Goal: Transaction & Acquisition: Register for event/course

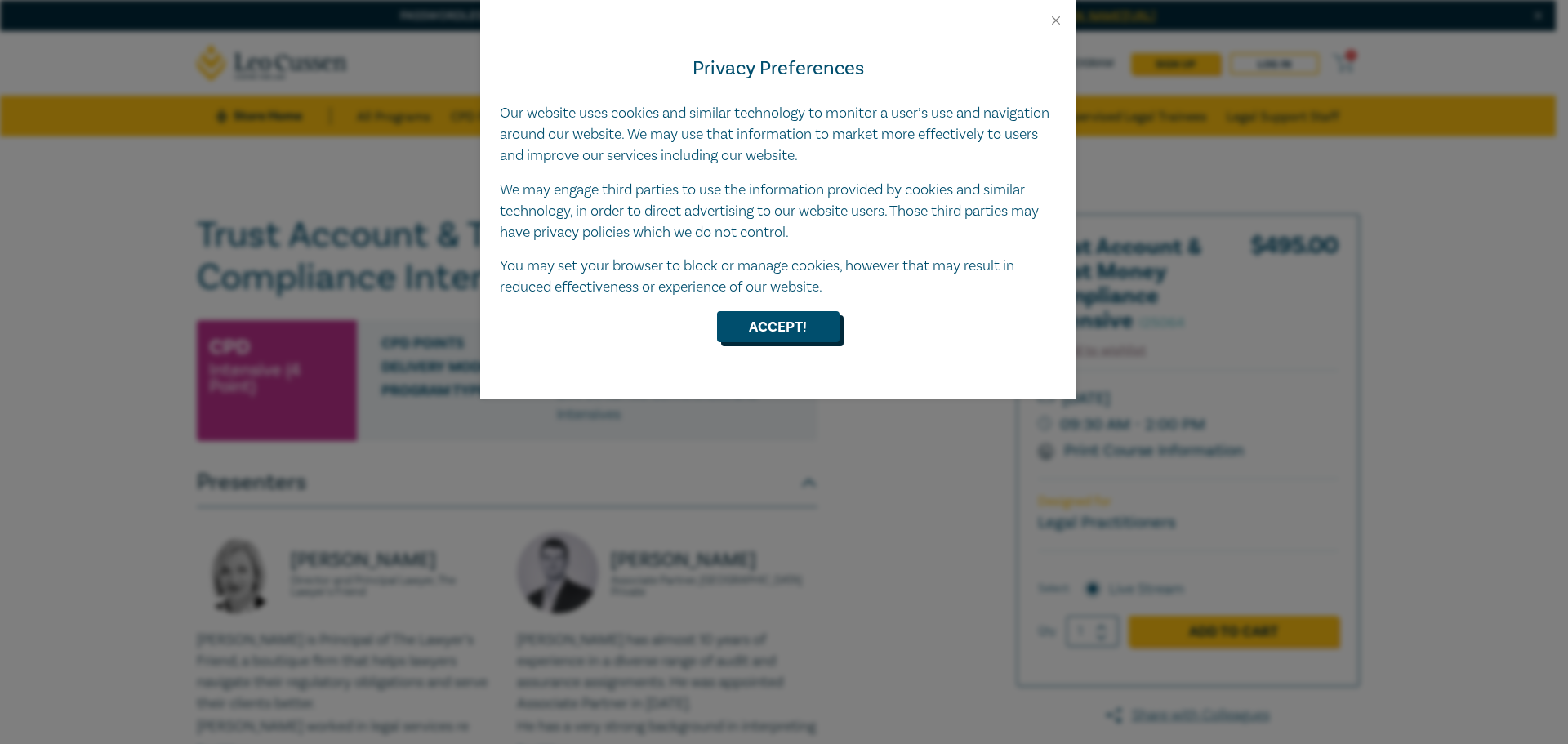
click at [793, 324] on button "Accept!" at bounding box center [778, 327] width 122 height 31
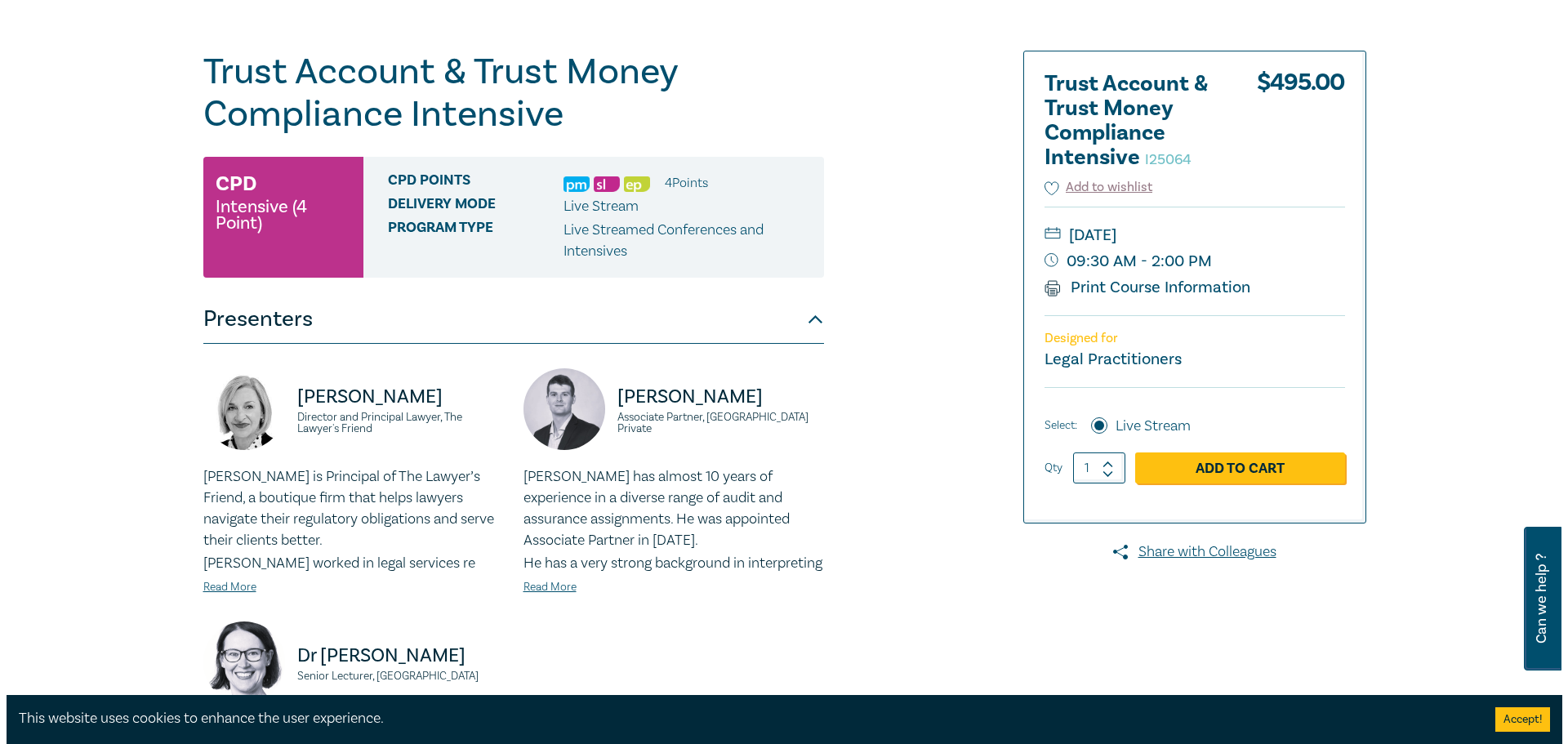
scroll to position [245, 0]
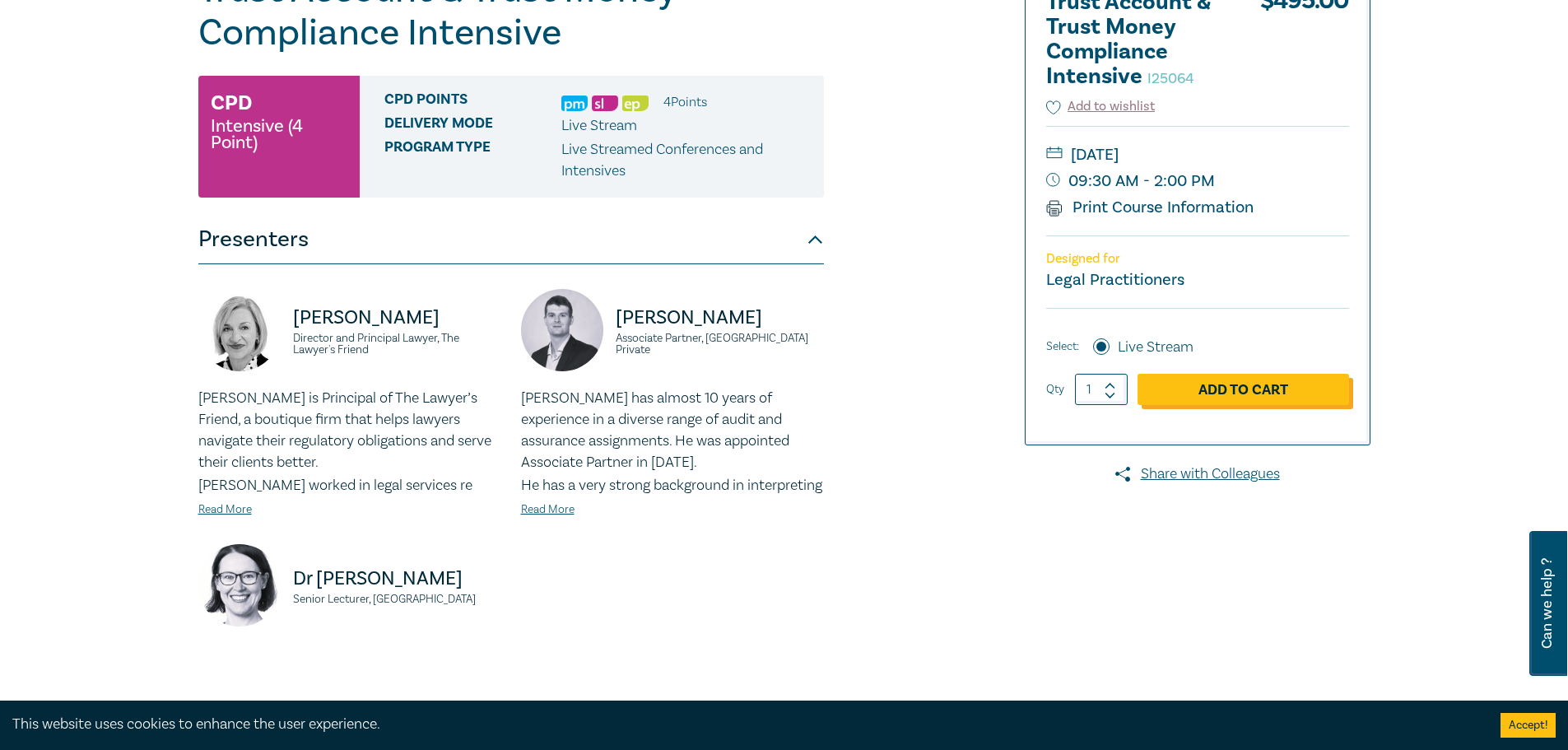
click at [1232, 397] on link "Add to Cart" at bounding box center [1243, 389] width 211 height 31
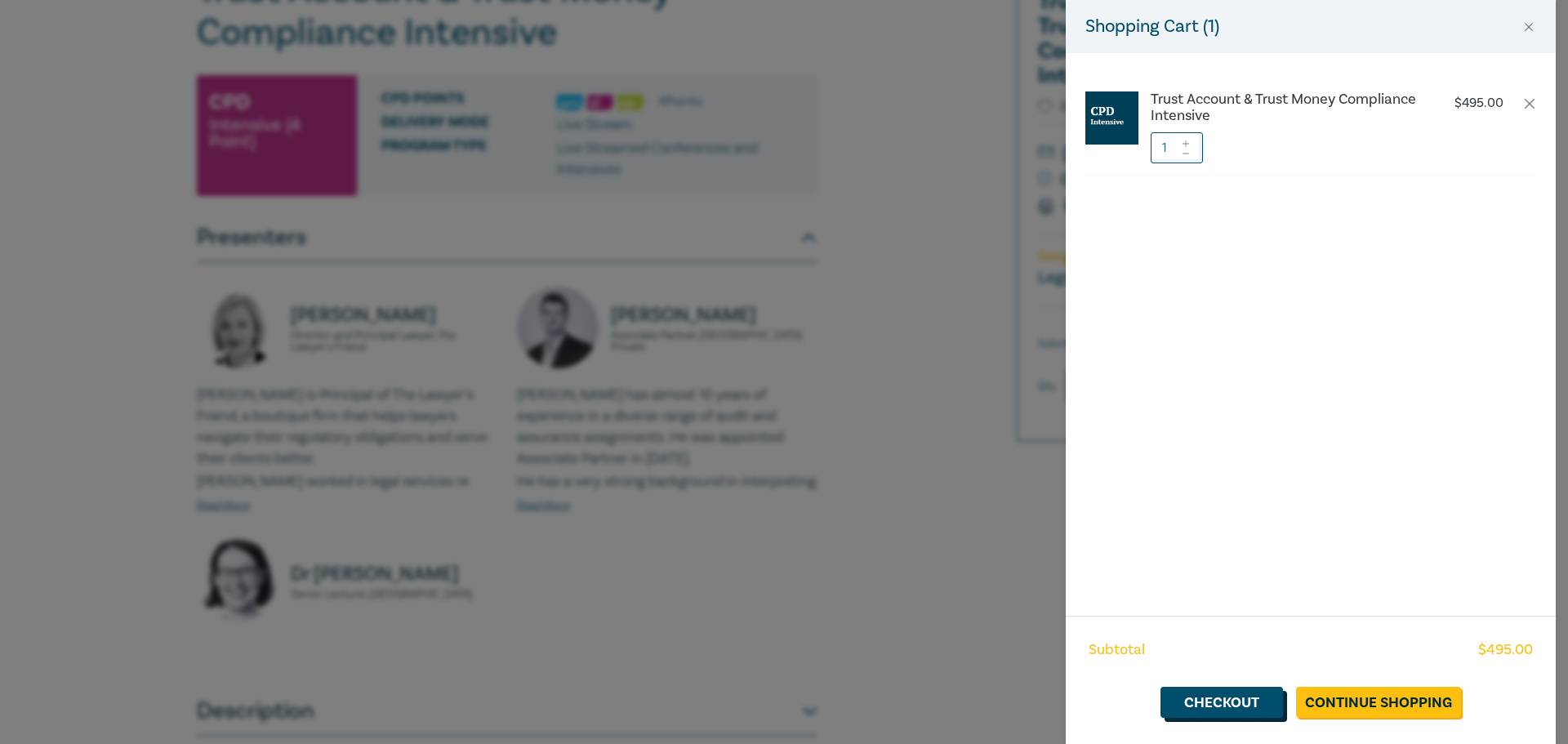
click at [1238, 703] on link "Checkout" at bounding box center [1221, 703] width 122 height 31
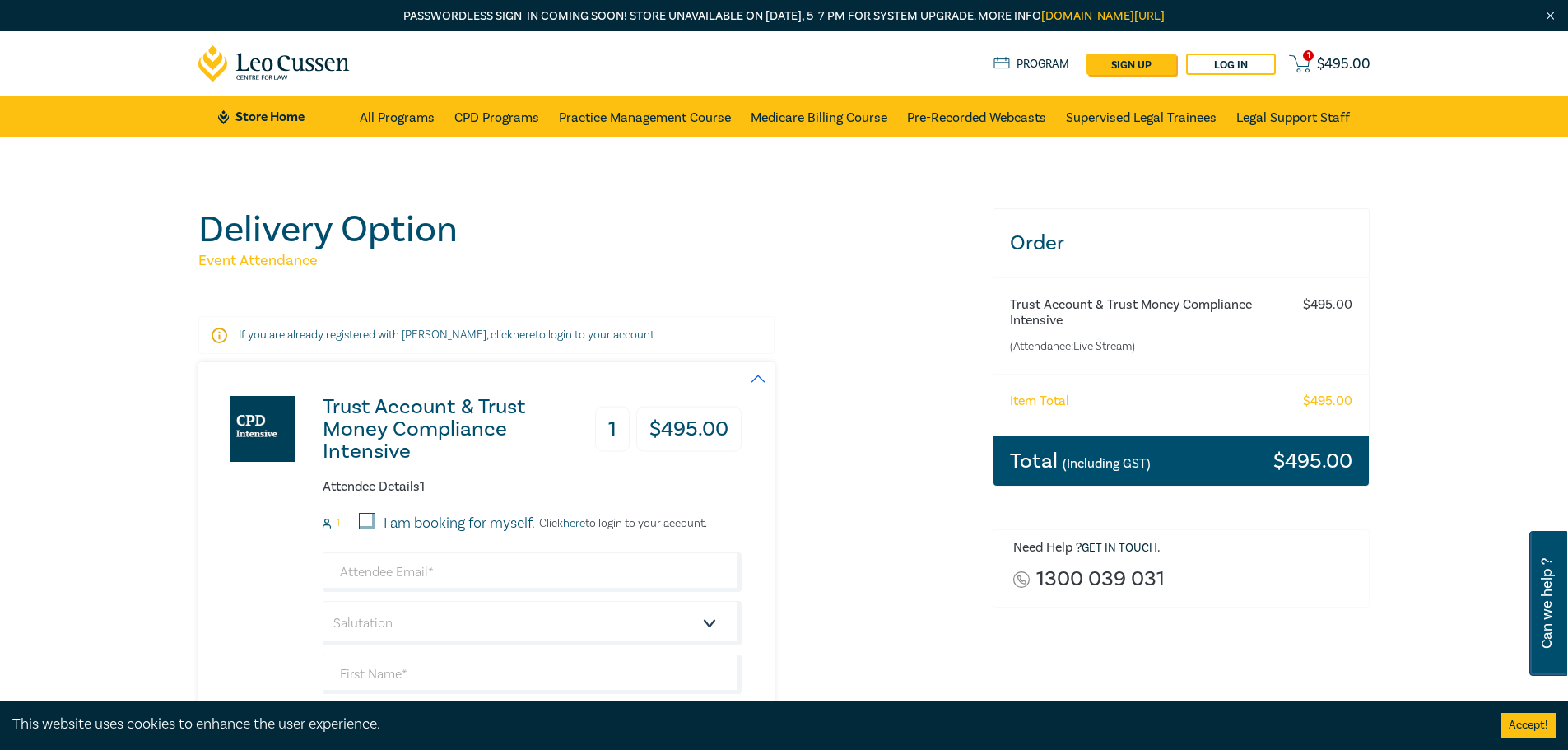
scroll to position [165, 0]
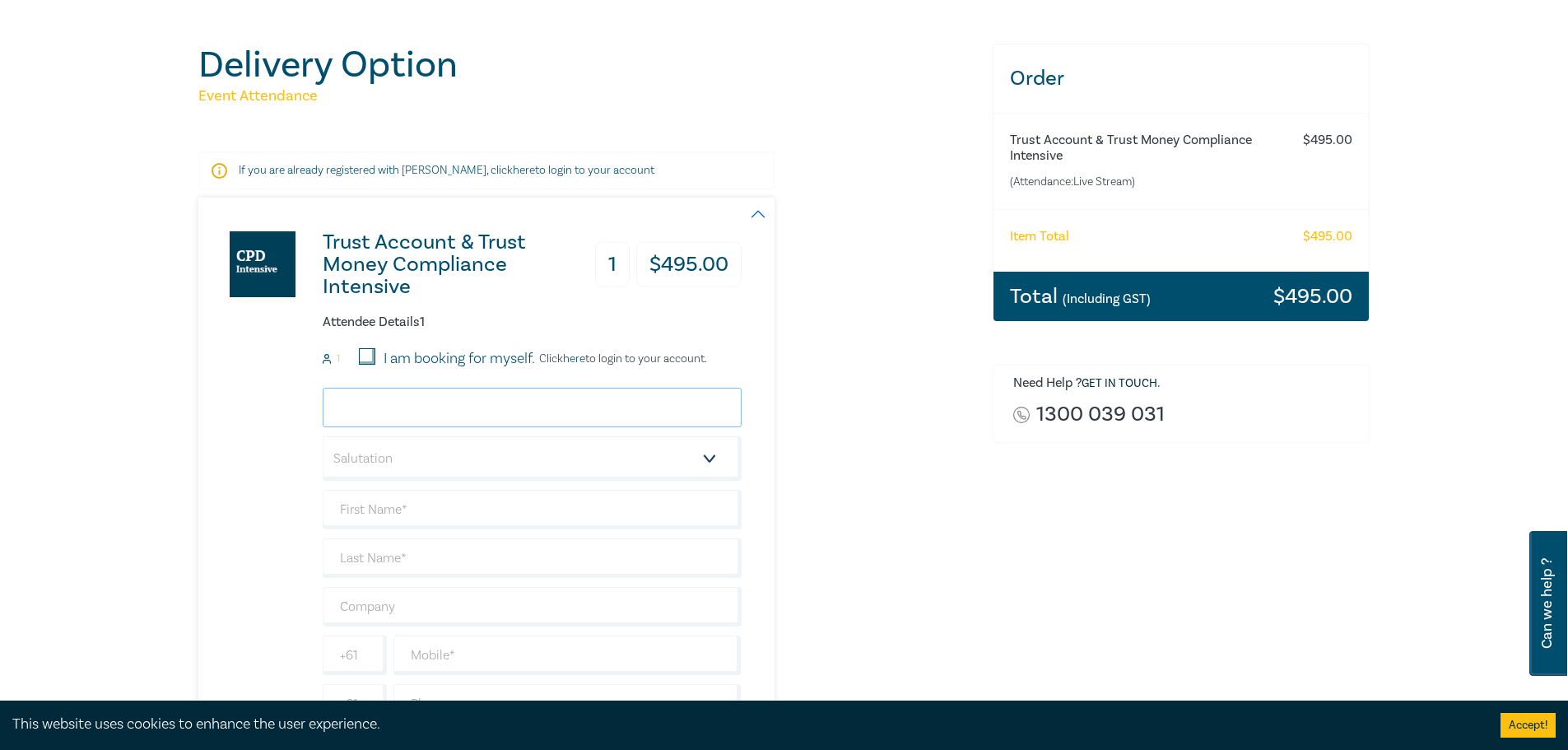
click at [399, 412] on input "email" at bounding box center [532, 407] width 419 height 40
type input "R"
click at [412, 456] on select "Salutation Mr. Mrs. Ms. Miss Dr. Prof. Other" at bounding box center [532, 459] width 419 height 45
click at [420, 412] on input "email" at bounding box center [532, 407] width 419 height 40
type input "[EMAIL_ADDRESS][DOMAIN_NAME]"
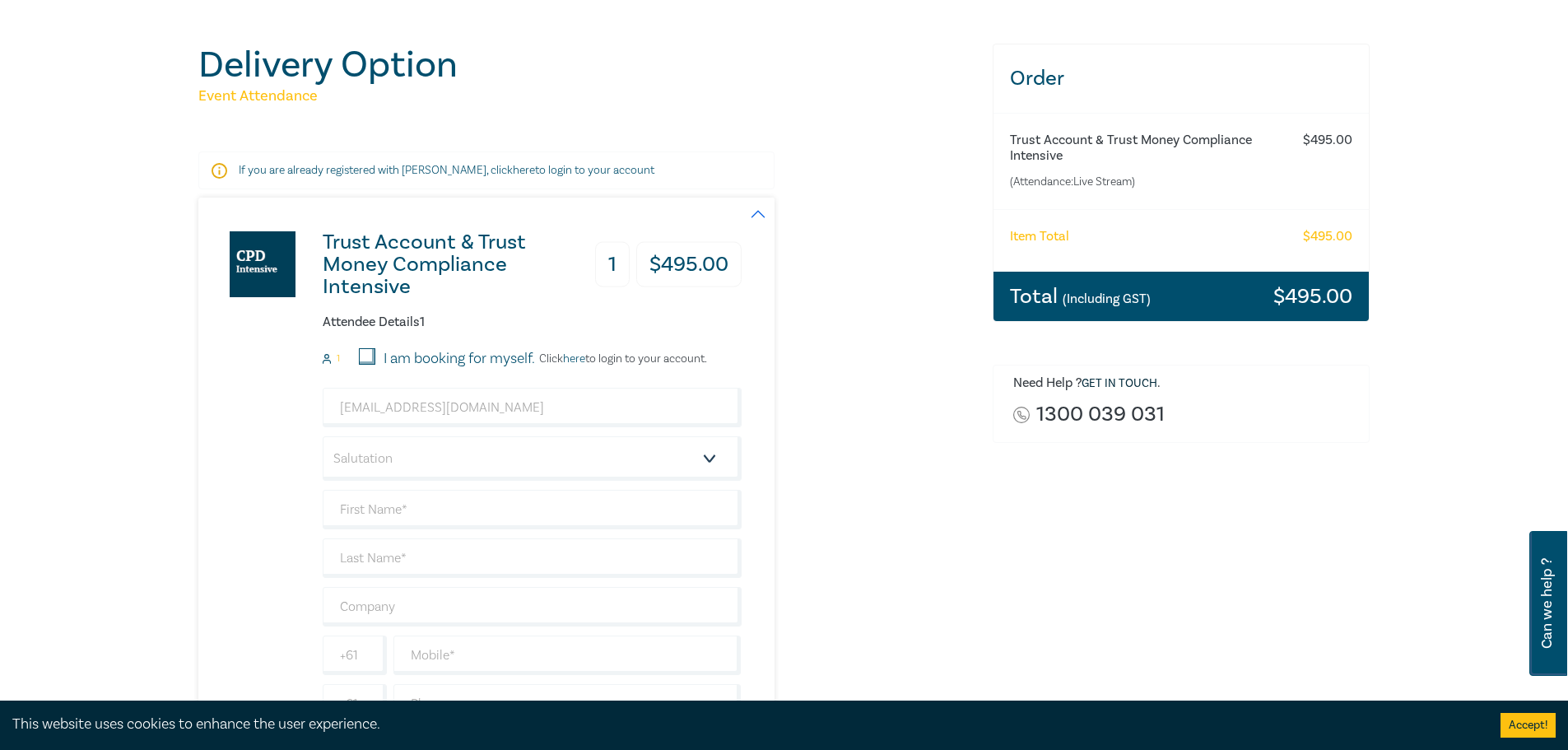
click at [368, 357] on input "I am booking for myself." at bounding box center [367, 356] width 16 height 16
checkbox input "true"
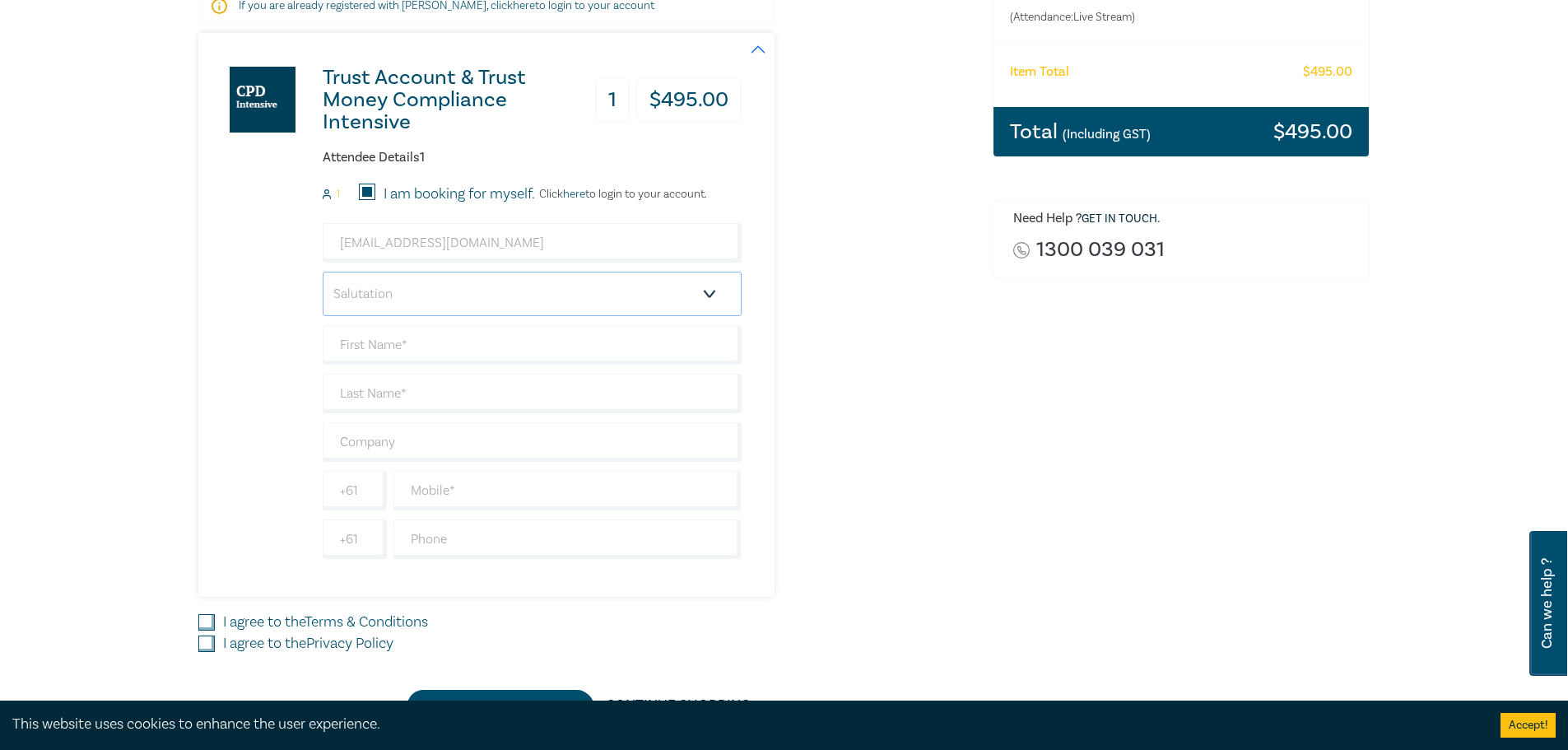
click at [426, 284] on select "Salutation Mr. Mrs. Ms. Miss Dr. Prof. Other" at bounding box center [532, 294] width 419 height 45
select select "Mr."
click at [323, 272] on select "Salutation Mr. Mrs. Ms. Miss Dr. Prof. Other" at bounding box center [532, 294] width 419 height 45
click at [402, 350] on input "text" at bounding box center [532, 345] width 419 height 40
type input "Rabee"
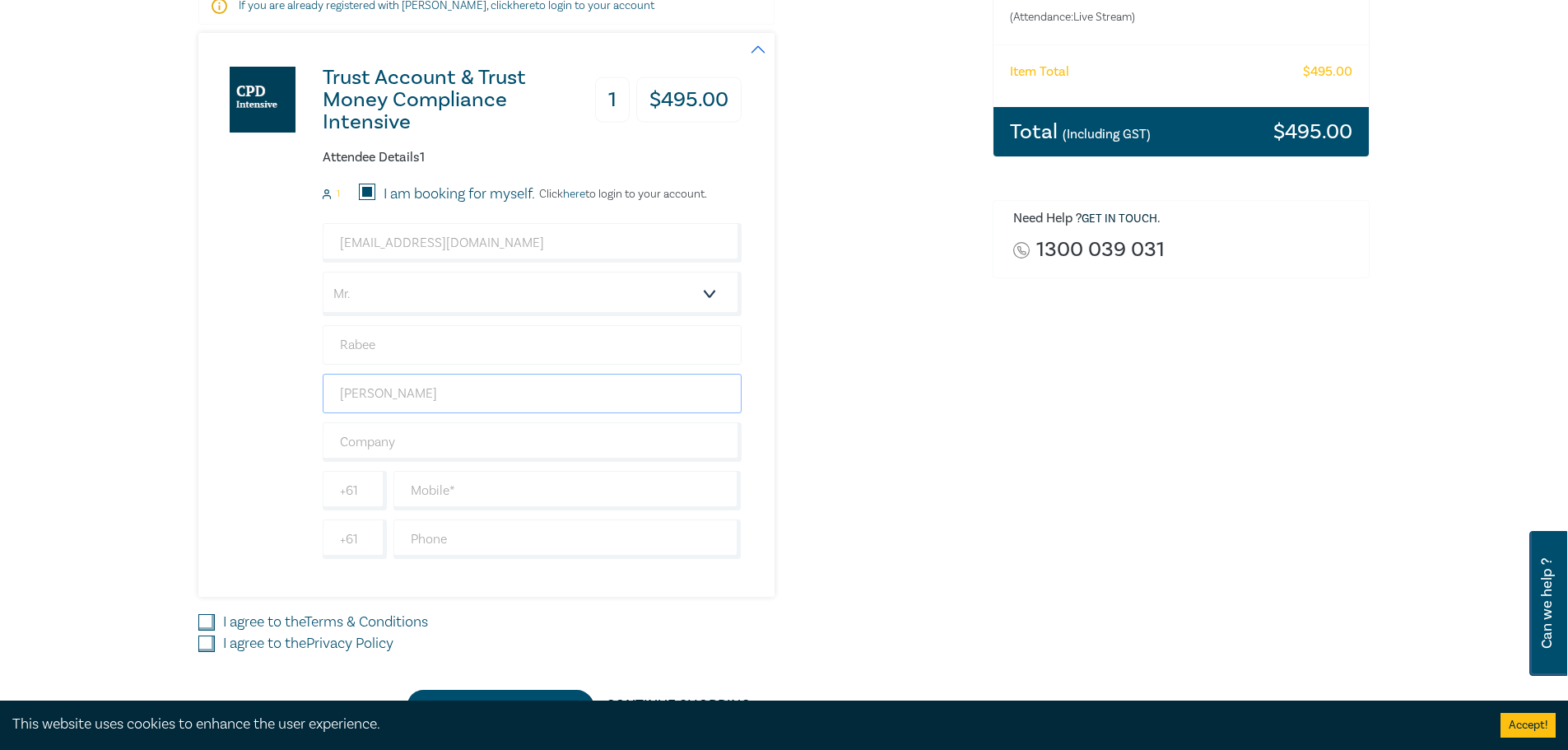
type input "[PERSON_NAME]"
type input "[PERSON_NAME] Lawyers"
click at [446, 494] on input "text" at bounding box center [568, 491] width 348 height 40
type input "416337639"
click at [191, 626] on div "Delivery Option Event Attendance If you are already registered with [PERSON_NAM…" at bounding box center [586, 300] width 794 height 842
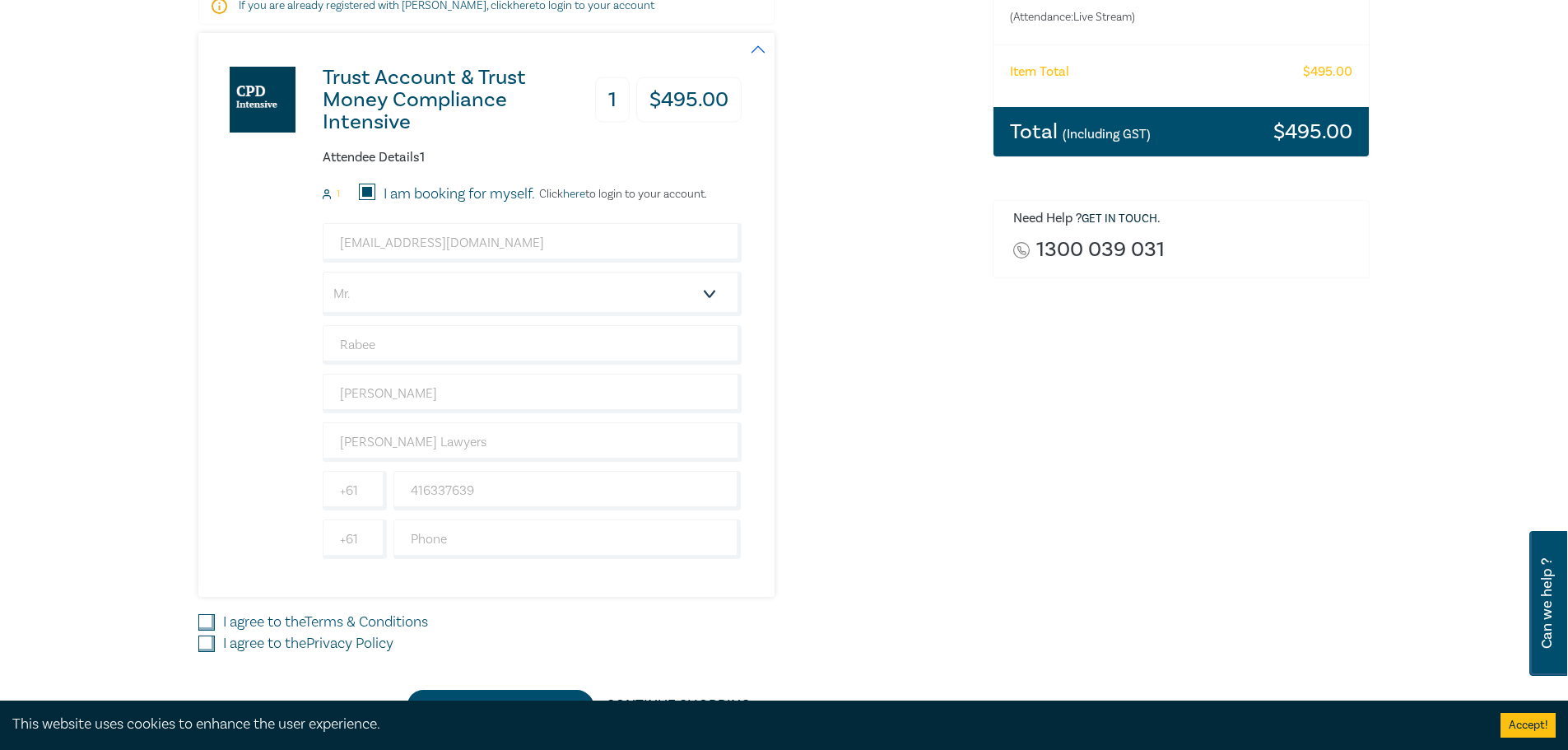
click at [201, 624] on input "I agree to the Terms & Conditions" at bounding box center [206, 622] width 16 height 16
checkbox input "true"
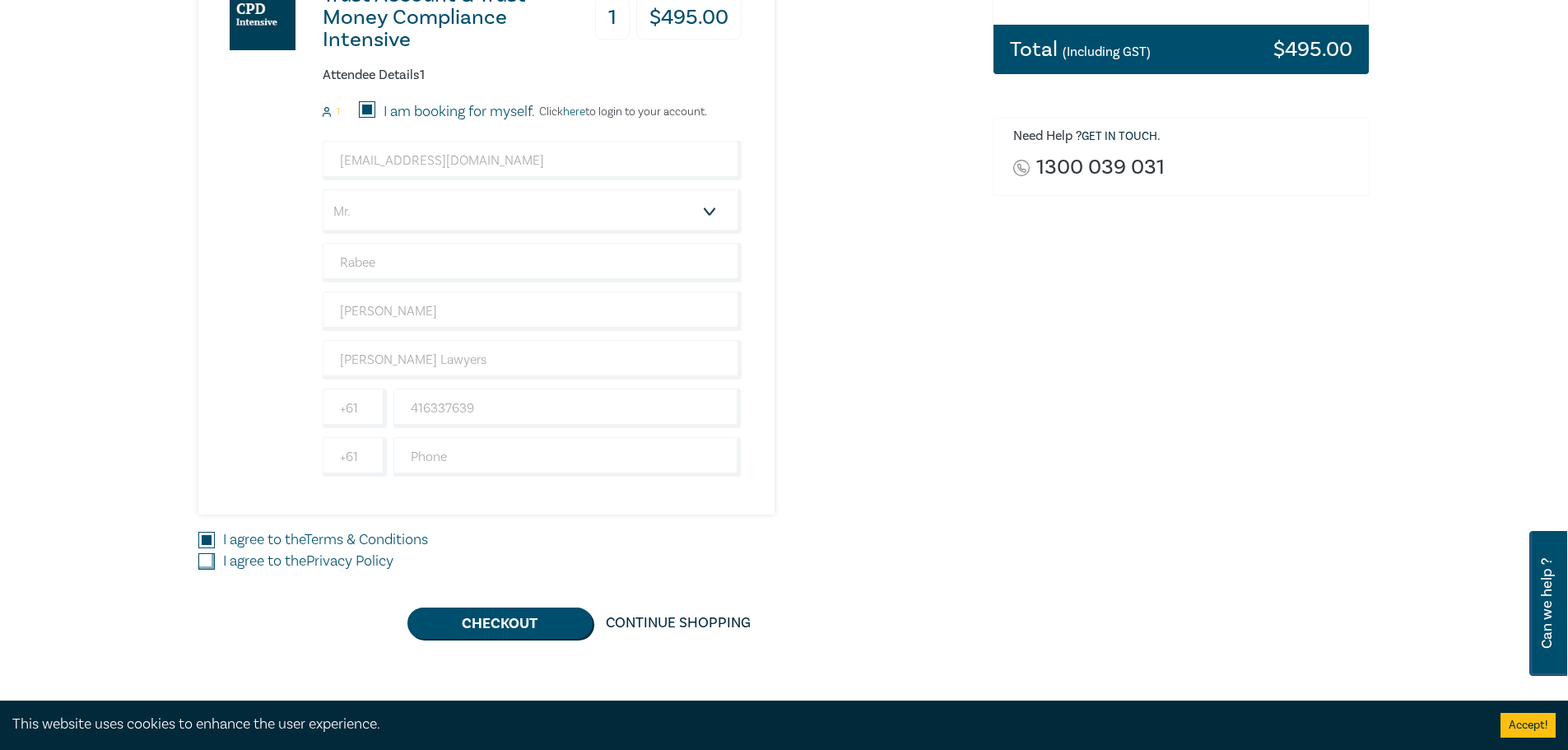
click at [203, 644] on div "Delivery Option Event Attendance If you are already registered with [PERSON_NAM…" at bounding box center [784, 217] width 1568 height 984
click at [210, 564] on input "I agree to the Privacy Policy" at bounding box center [206, 561] width 16 height 16
checkbox input "true"
click at [543, 629] on button "Checkout" at bounding box center [499, 623] width 185 height 31
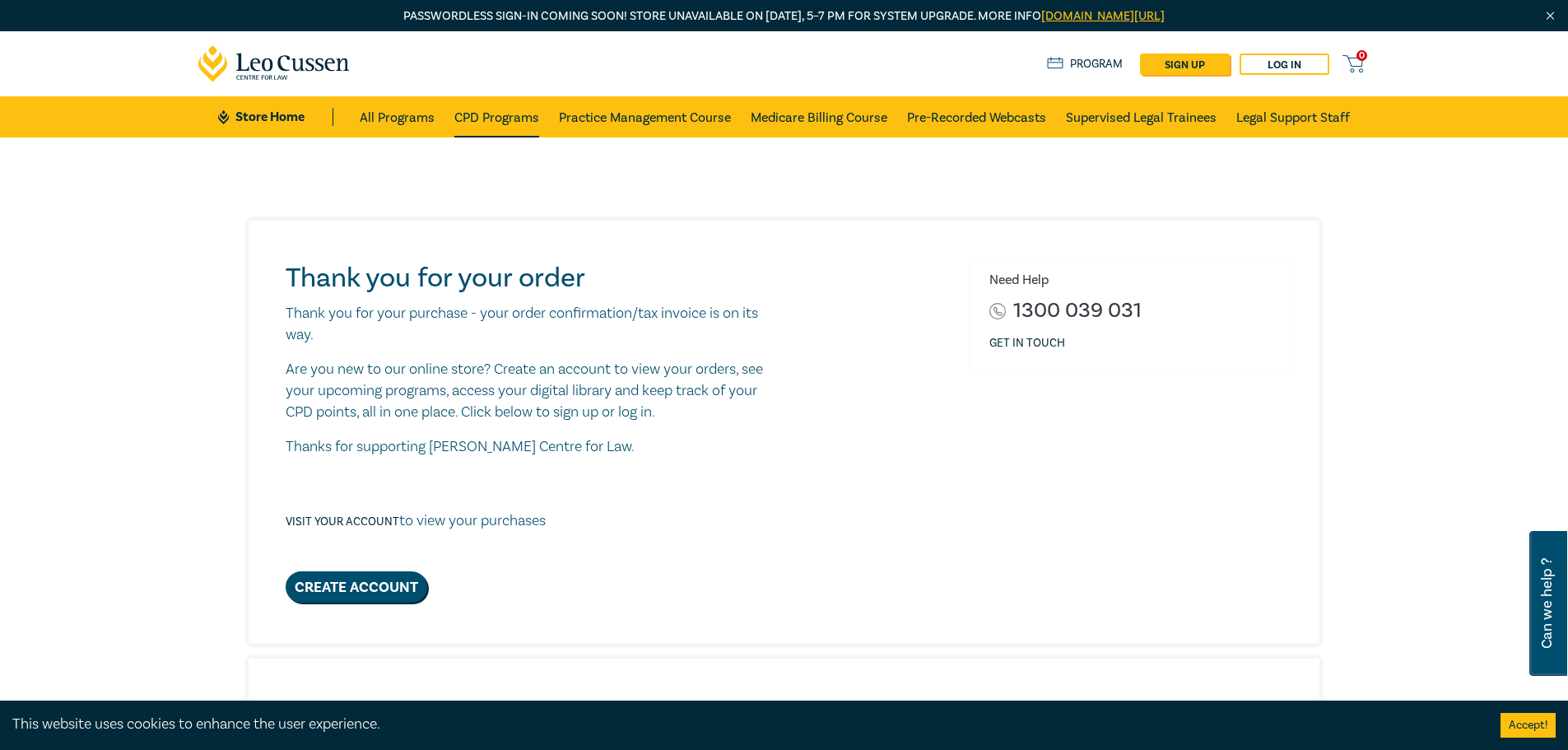
click at [528, 115] on link "CPD Programs" at bounding box center [497, 117] width 85 height 41
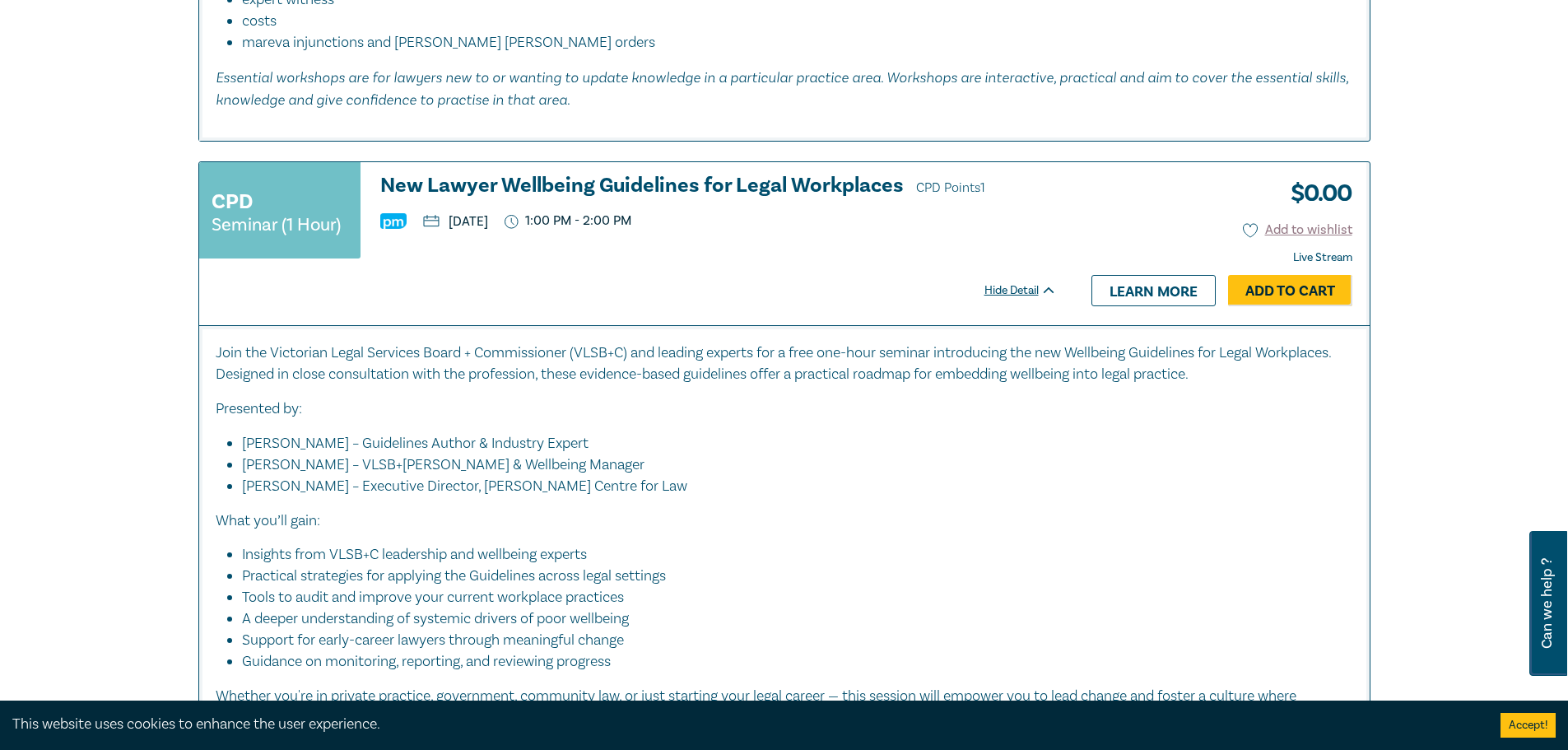
scroll to position [5271, 0]
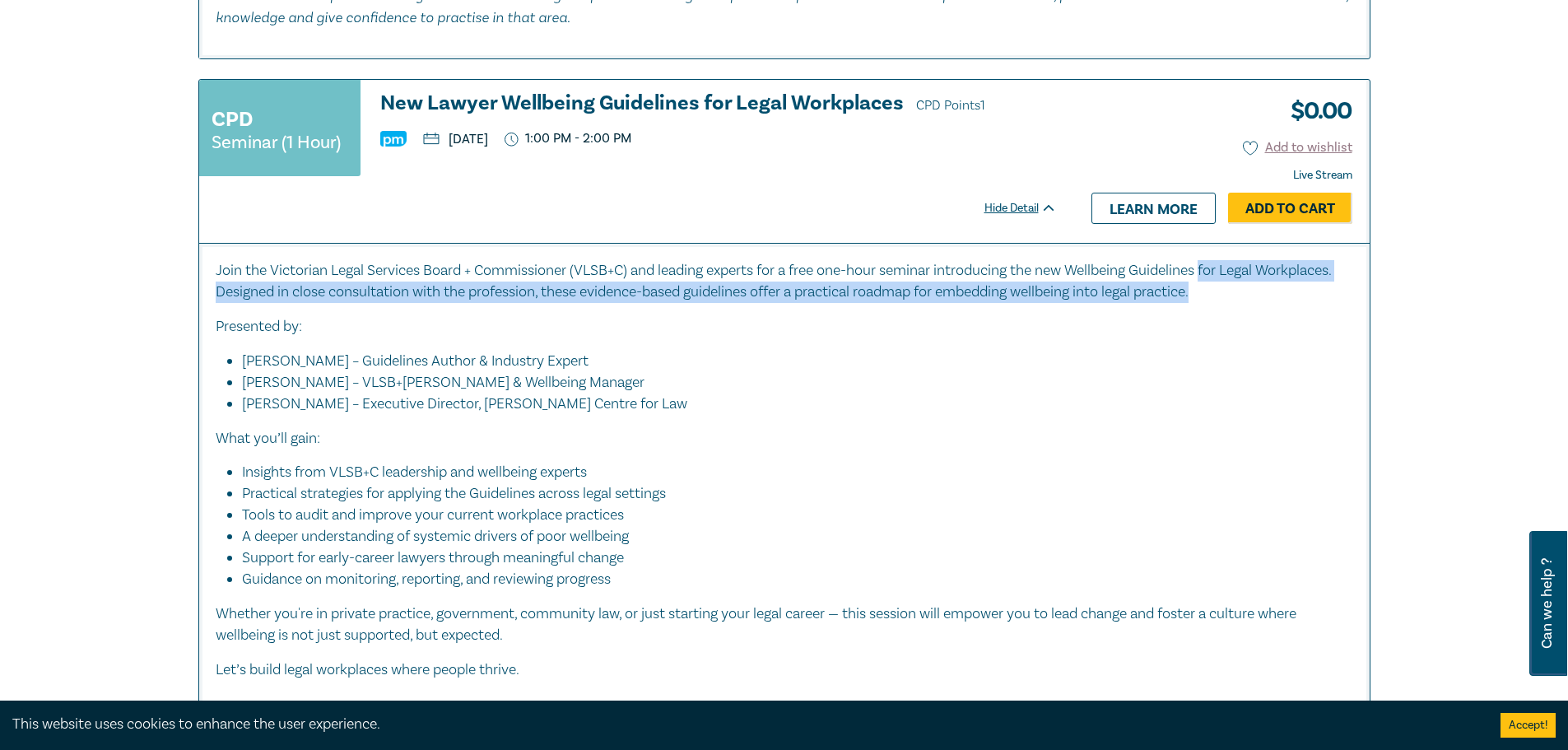
drag, startPoint x: 1218, startPoint y: 274, endPoint x: 1239, endPoint y: 290, distance: 26.4
click at [1239, 290] on p "Join the Victorian Legal Services Board + Commissioner (VLSB+C) and leading exp…" at bounding box center [784, 282] width 1138 height 43
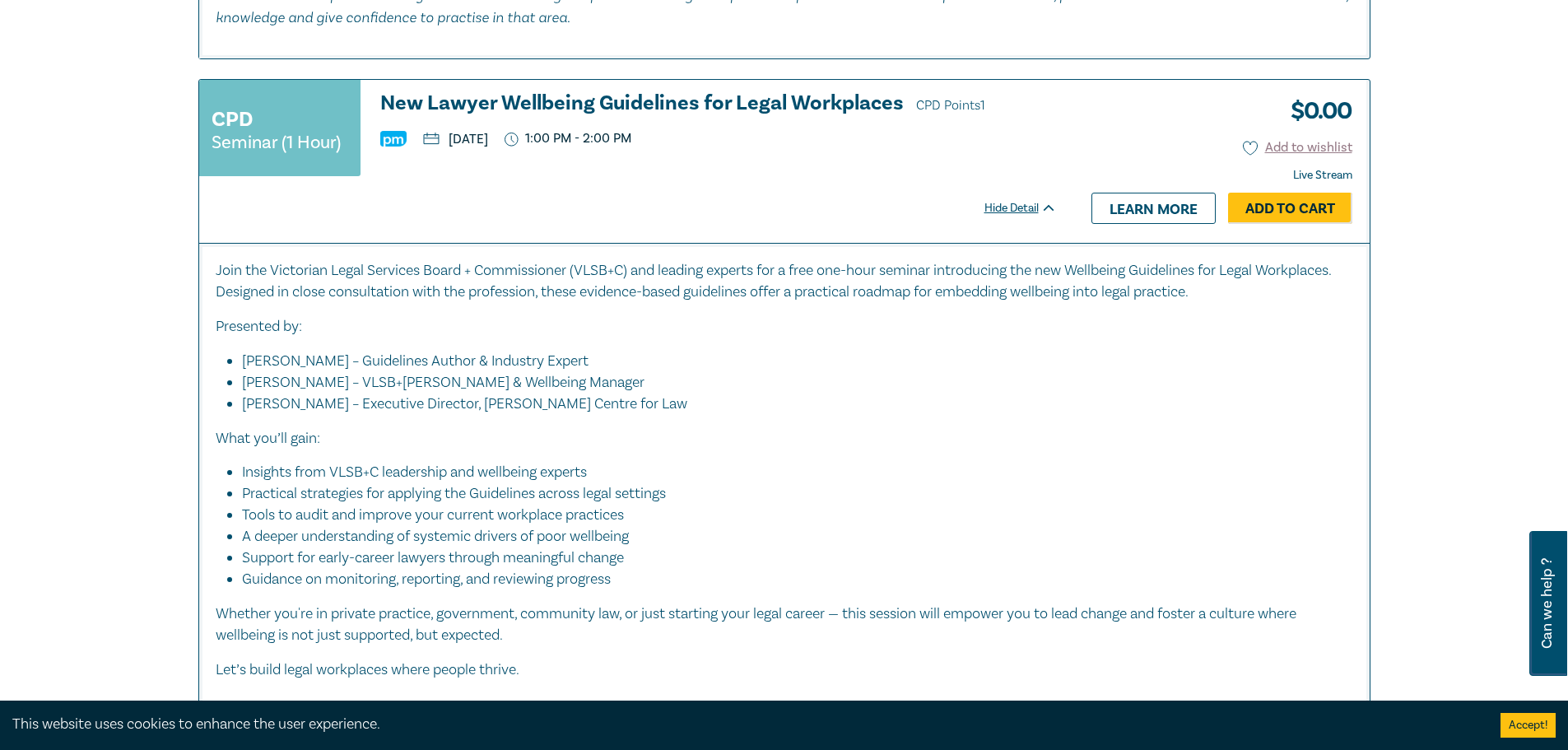
click at [946, 278] on p "Join the Victorian Legal Services Board + Commissioner (VLSB+C) and leading exp…" at bounding box center [784, 282] width 1138 height 43
click at [576, 103] on h3 "New Lawyer Wellbeing Guidelines for Legal Workplaces CPD Points 1" at bounding box center [718, 104] width 676 height 25
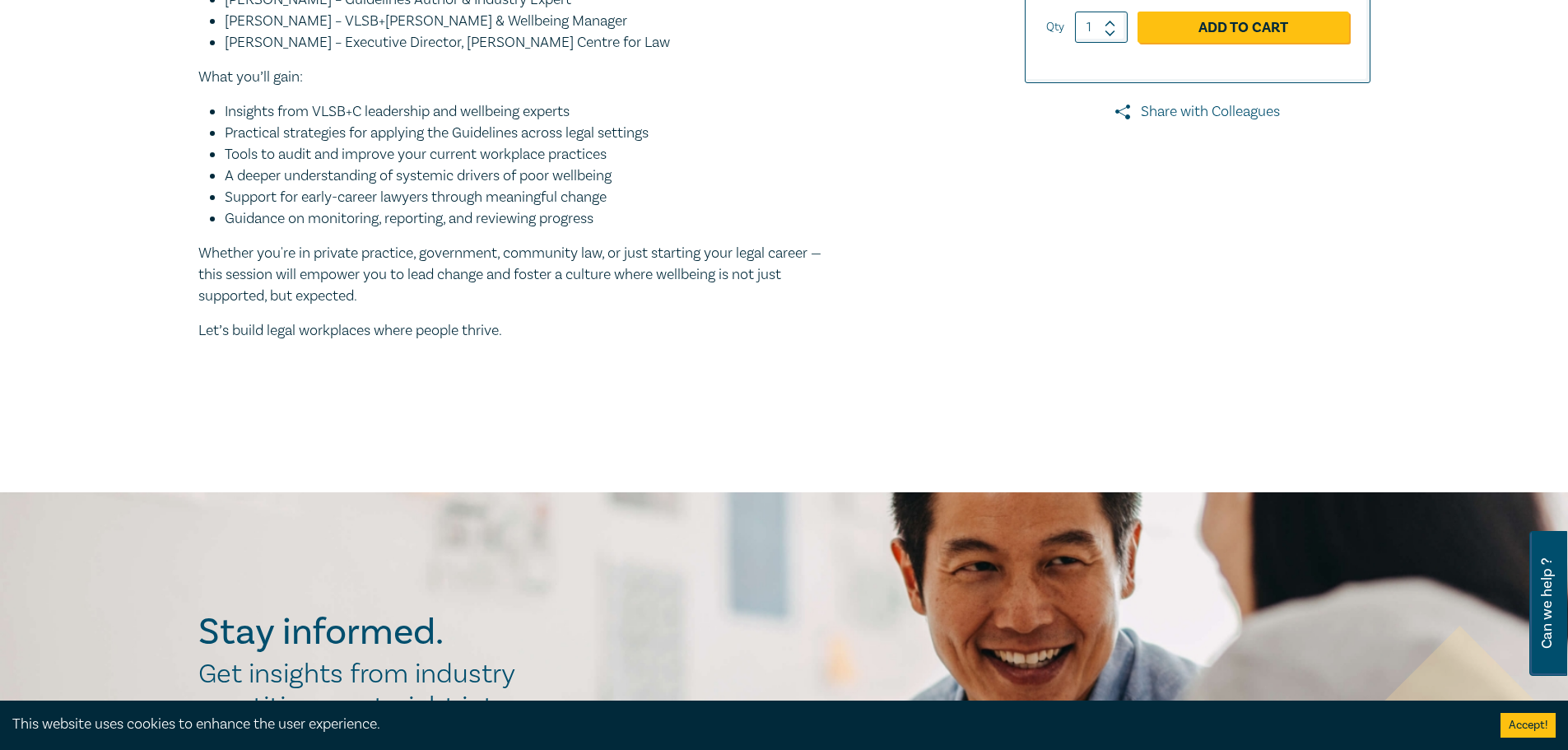
scroll to position [741, 0]
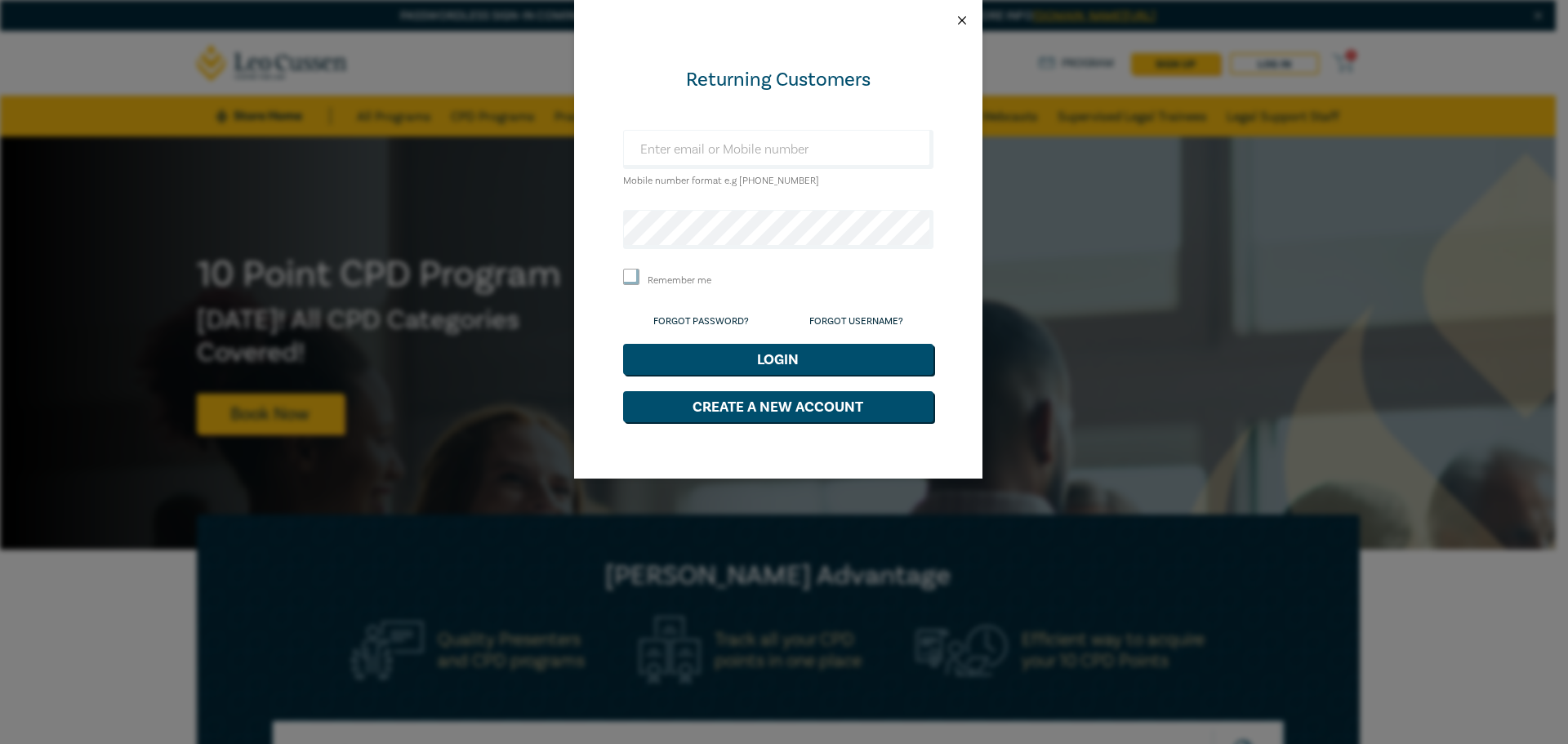
click at [960, 21] on button "Close" at bounding box center [961, 20] width 15 height 15
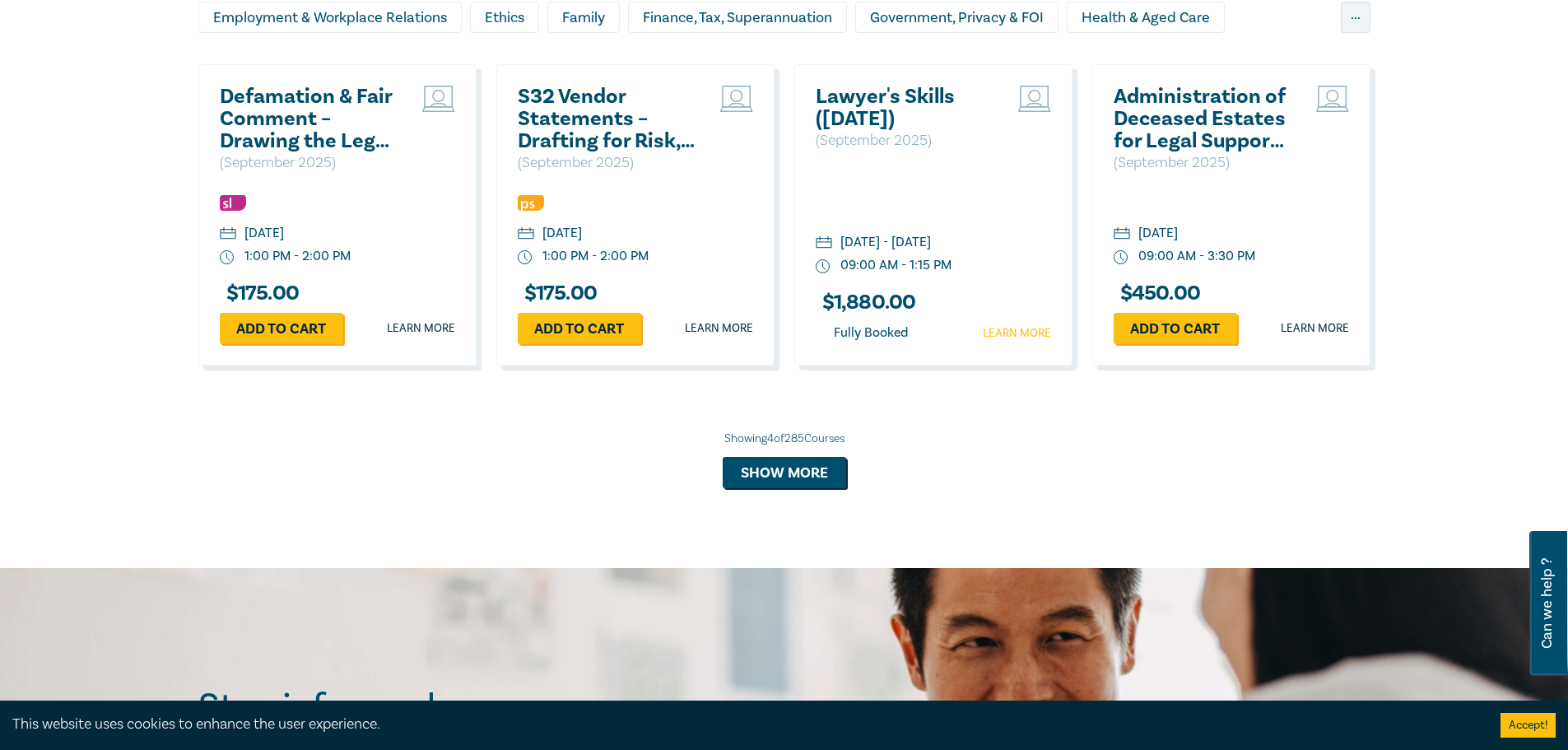
scroll to position [1153, 0]
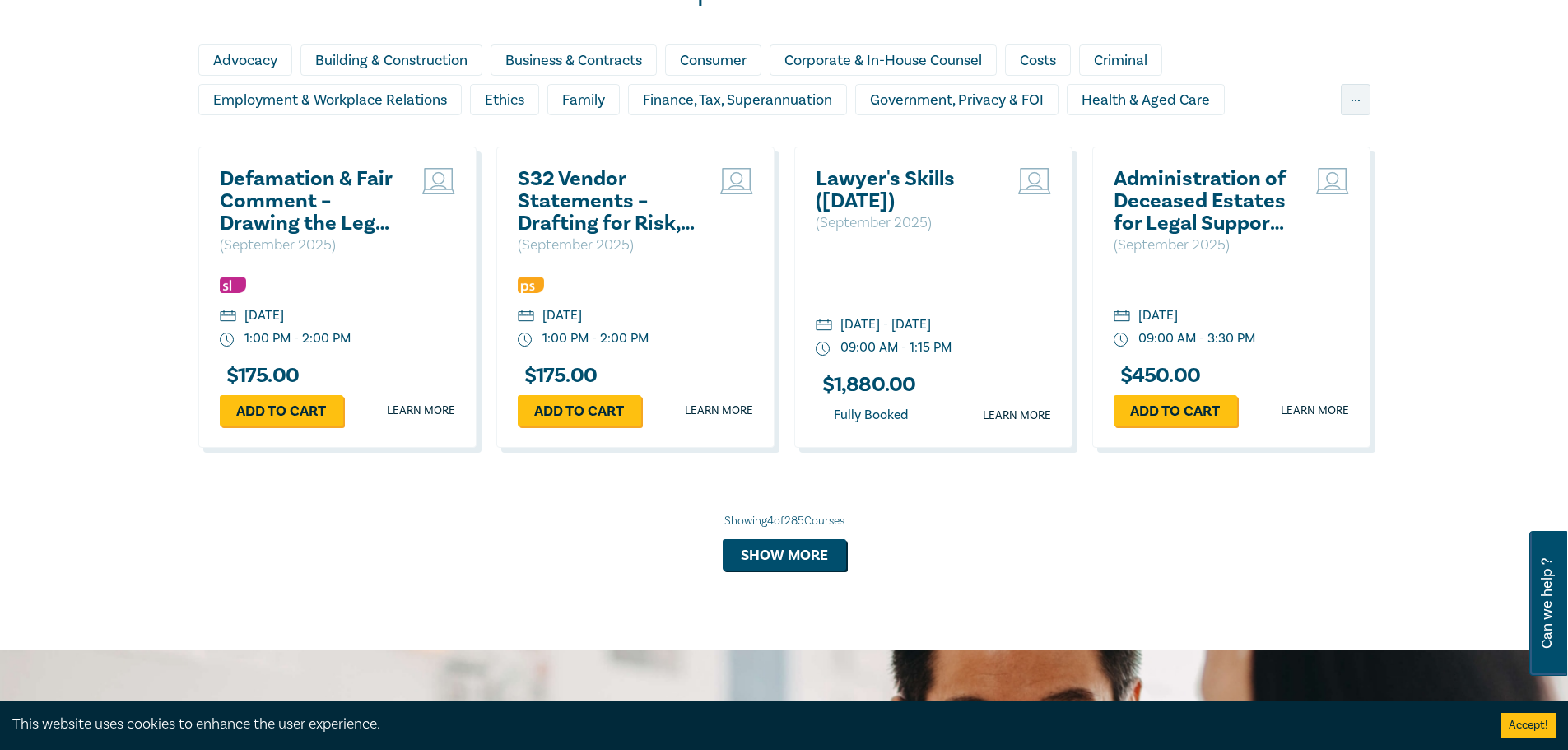
click at [906, 183] on h2 "Lawyer's Skills (September 2025)" at bounding box center [904, 191] width 177 height 45
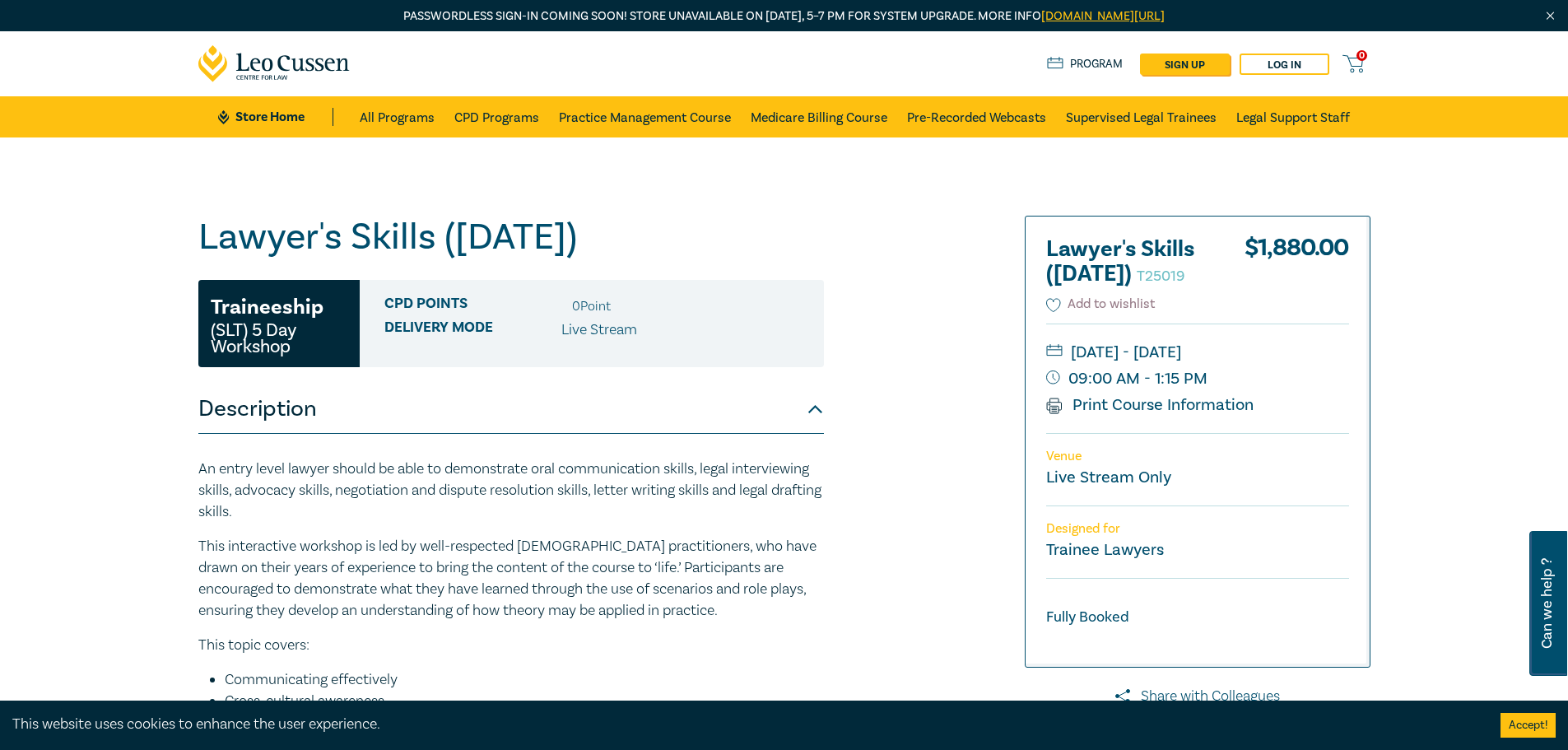
scroll to position [165, 0]
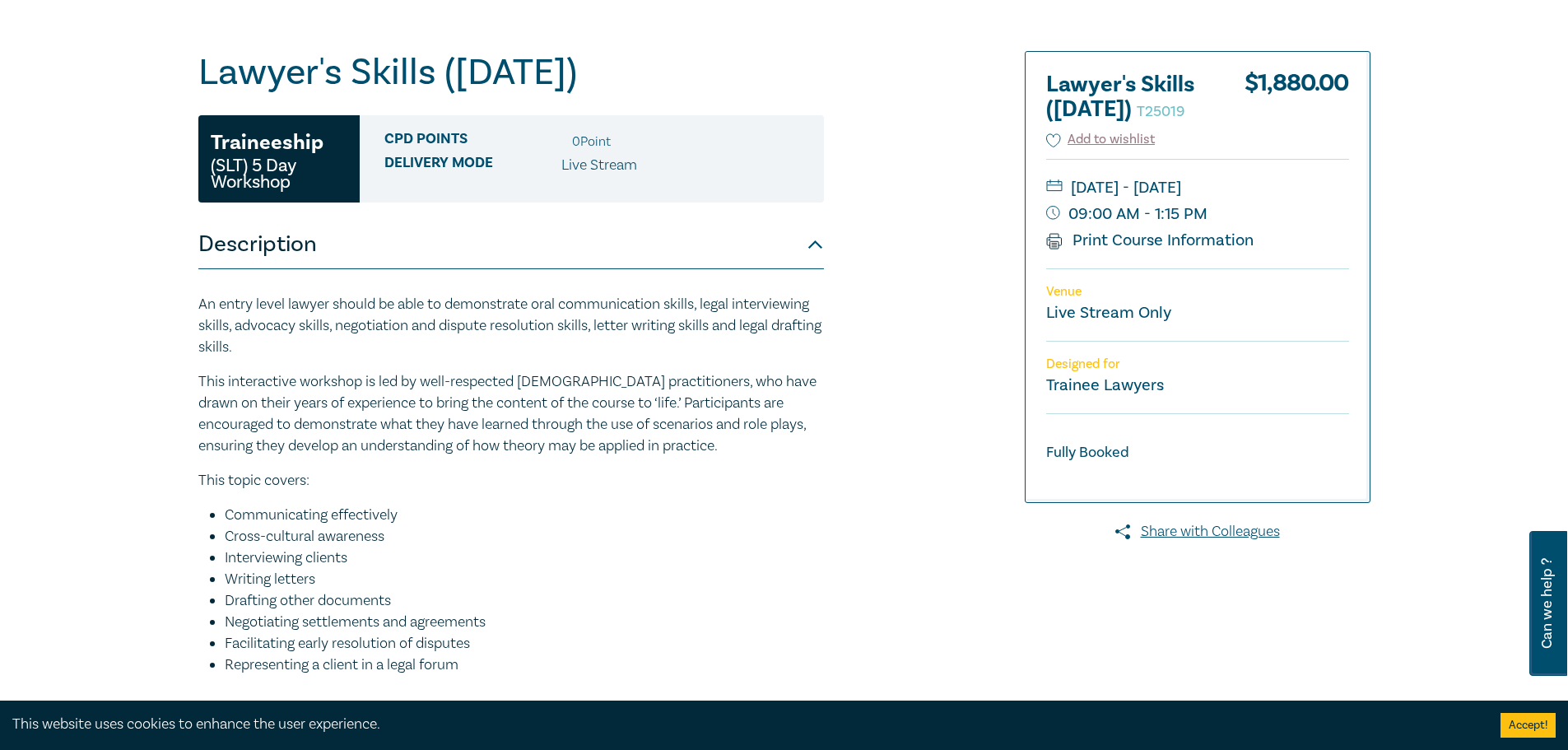
drag, startPoint x: 1088, startPoint y: 212, endPoint x: 1256, endPoint y: 213, distance: 168.0
click at [1256, 201] on small "Monday, 8 September 2025 - Friday, 12 September 2025" at bounding box center [1197, 187] width 303 height 27
